Goal: Information Seeking & Learning: Learn about a topic

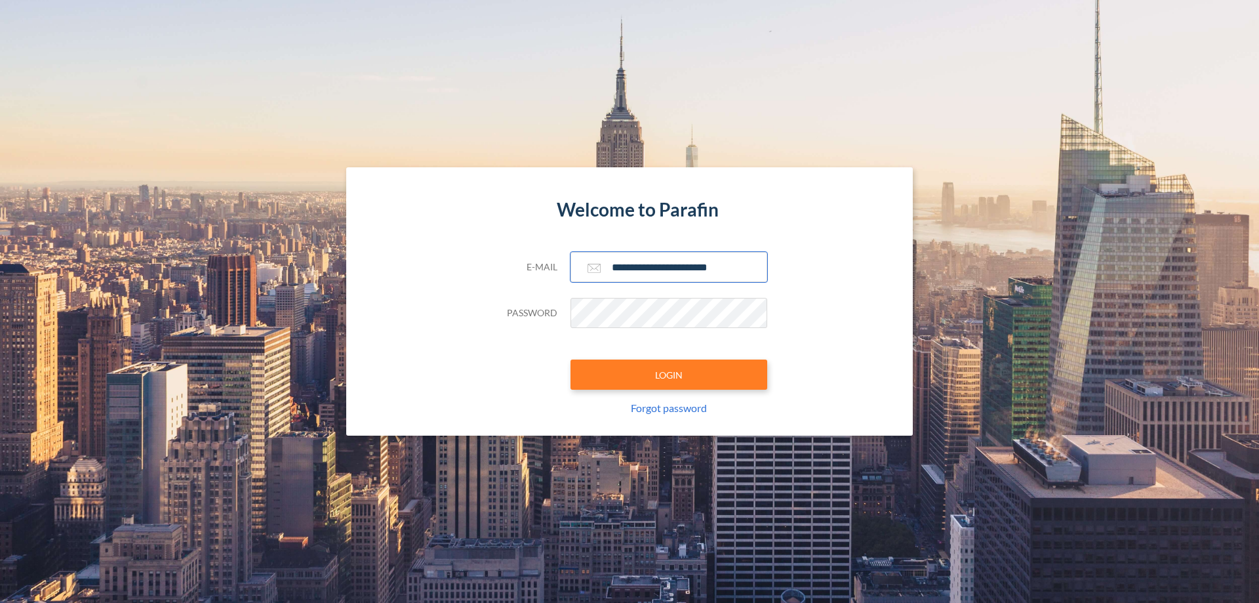
type input "**********"
click at [669, 375] on button "LOGIN" at bounding box center [669, 374] width 197 height 30
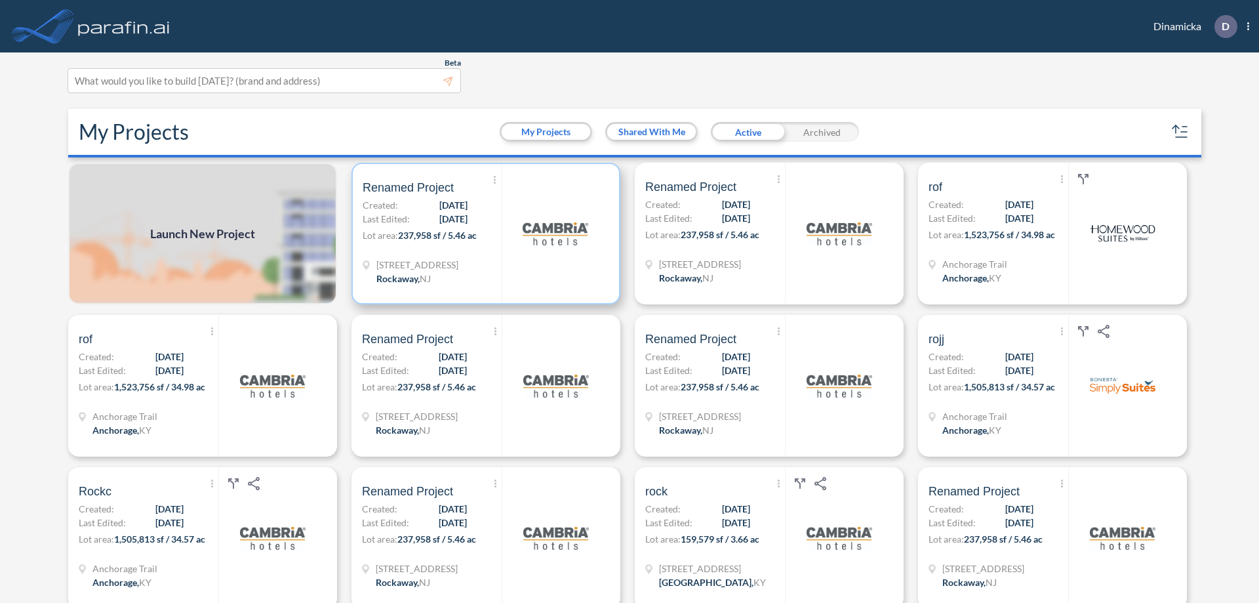
scroll to position [3, 0]
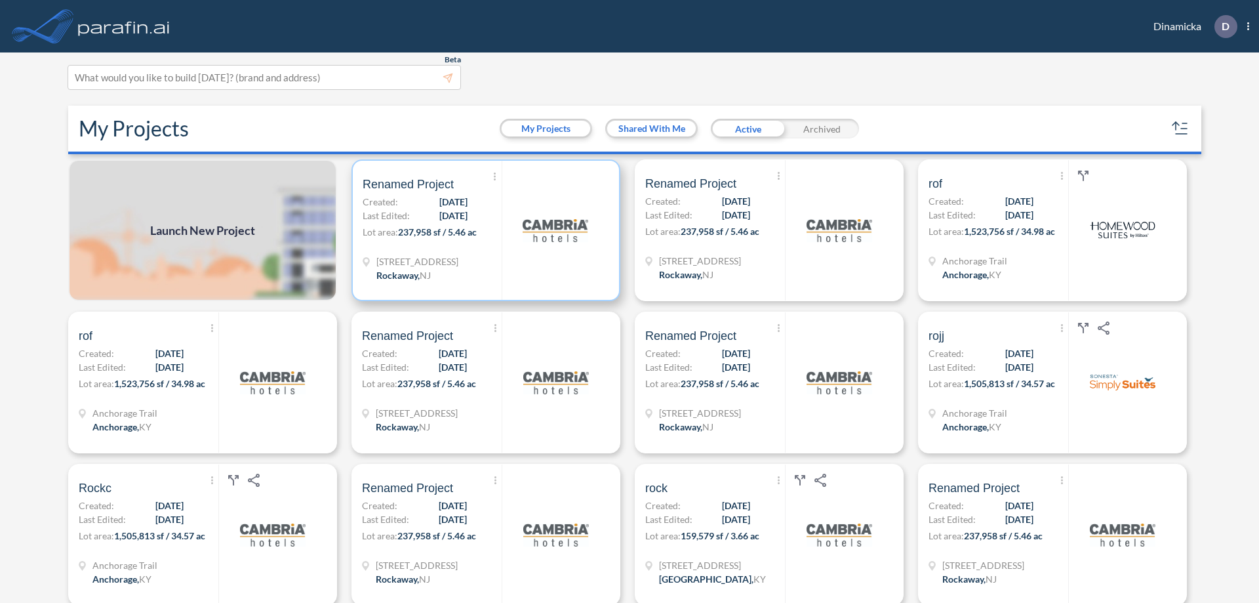
click at [483, 230] on p "Lot area: 237,958 sf / 5.46 ac" at bounding box center [432, 234] width 139 height 19
